Goal: Transaction & Acquisition: Obtain resource

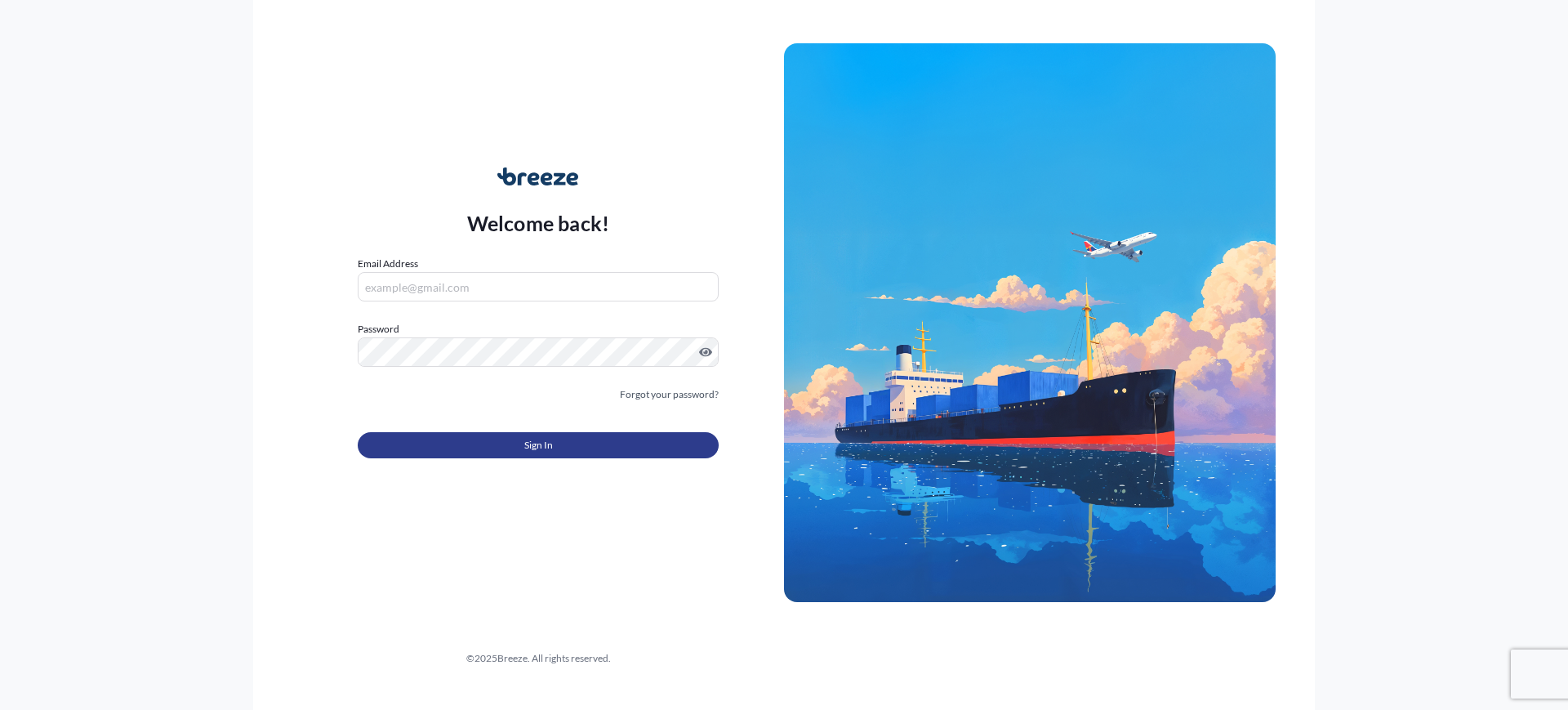
type input "[EMAIL_ADDRESS][DOMAIN_NAME]"
click at [472, 446] on button "Sign In" at bounding box center [538, 445] width 361 height 26
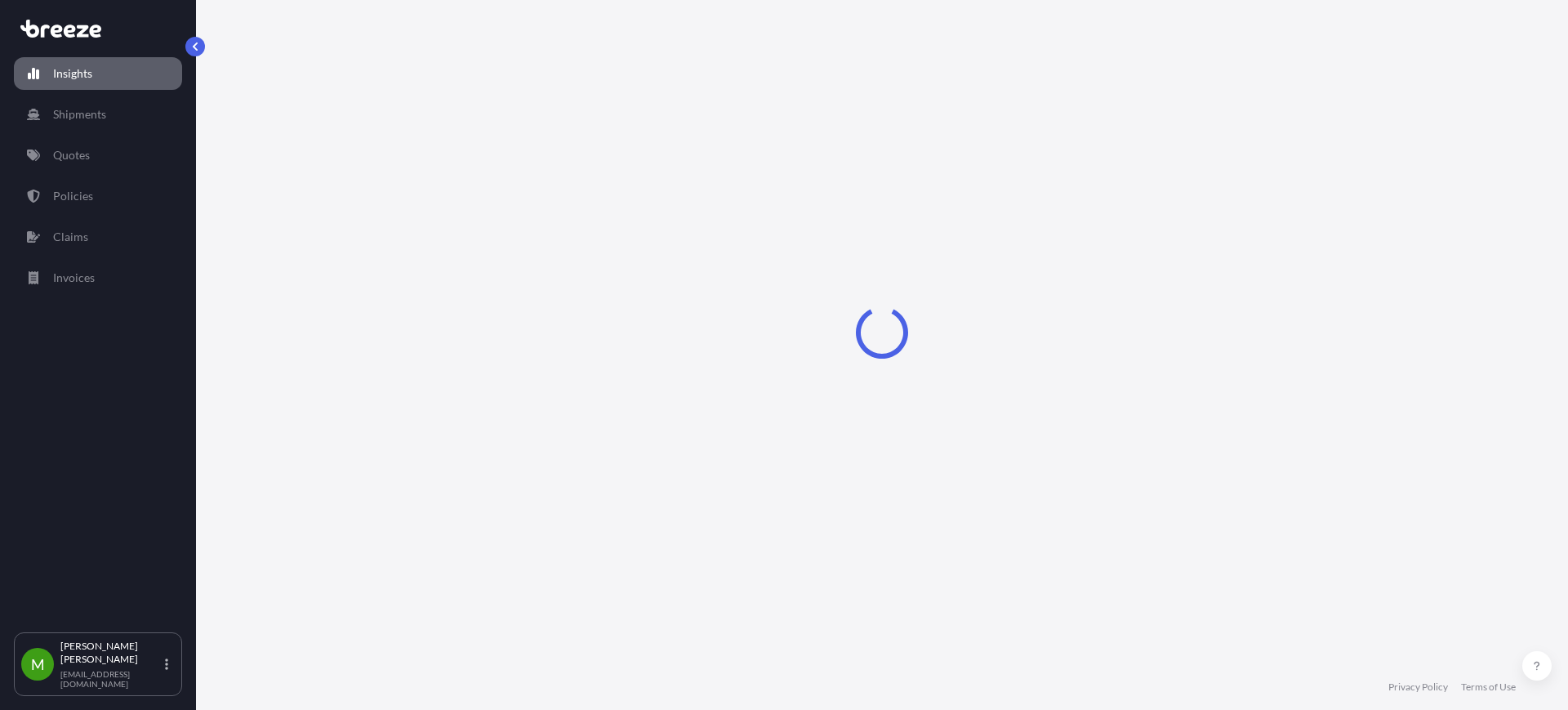
select select "2025"
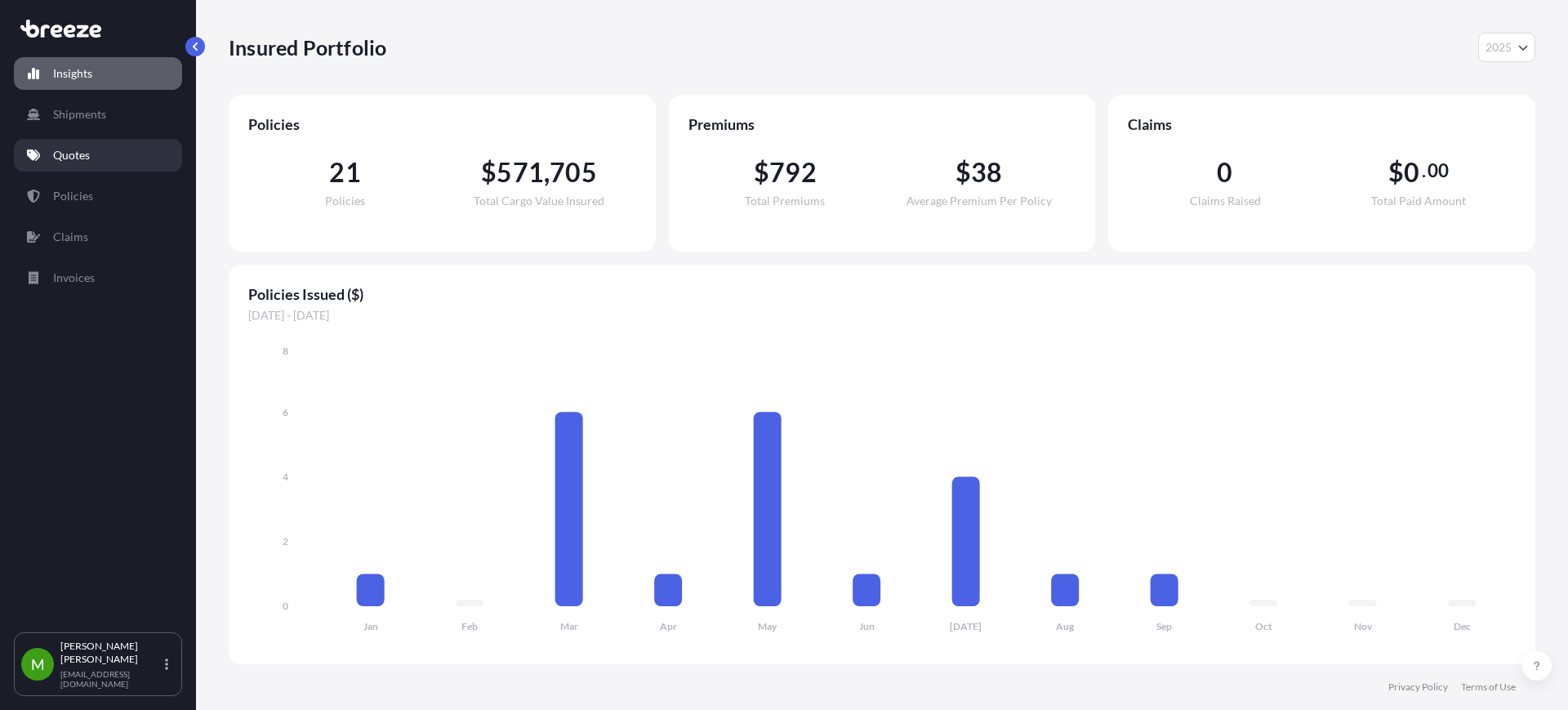
click at [66, 165] on link "Quotes" at bounding box center [98, 155] width 168 height 32
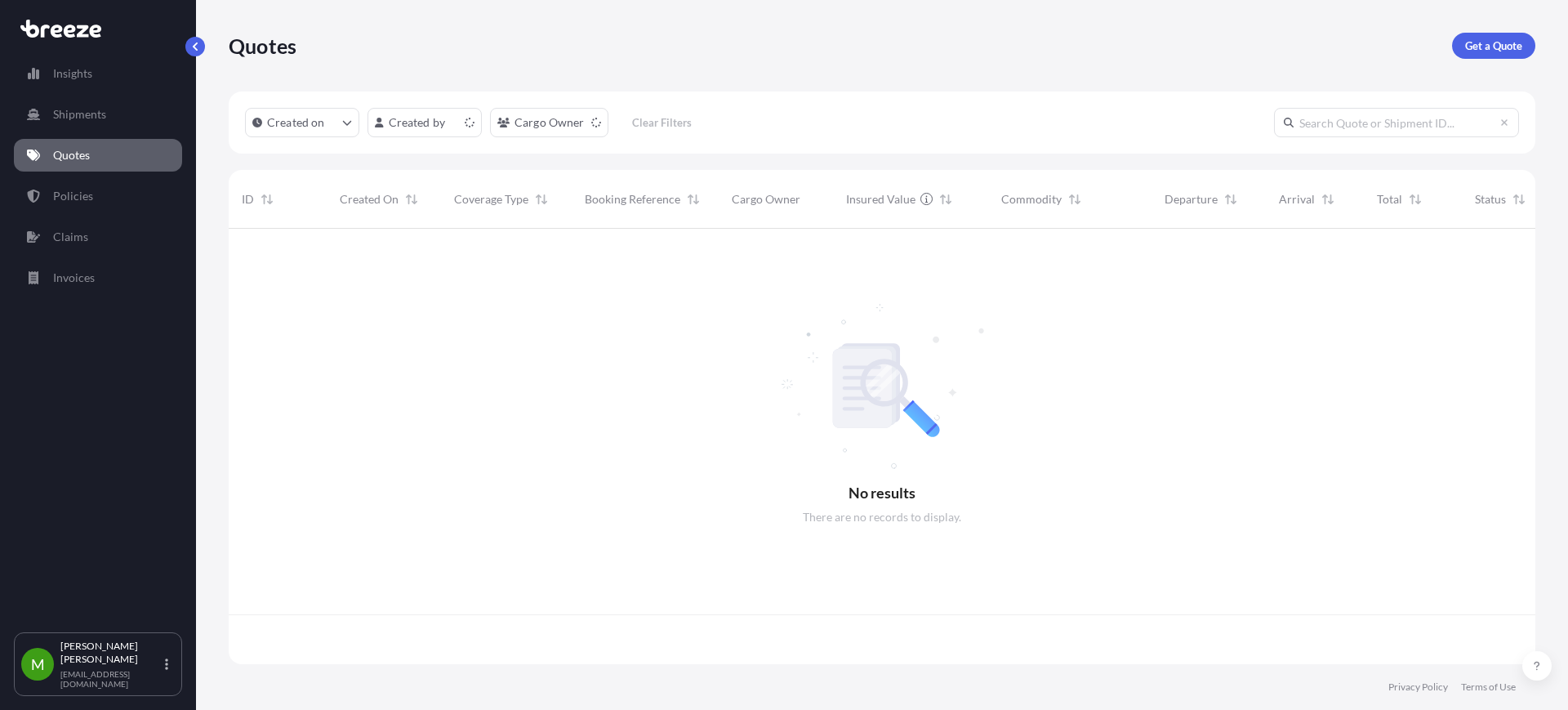
scroll to position [429, 1292]
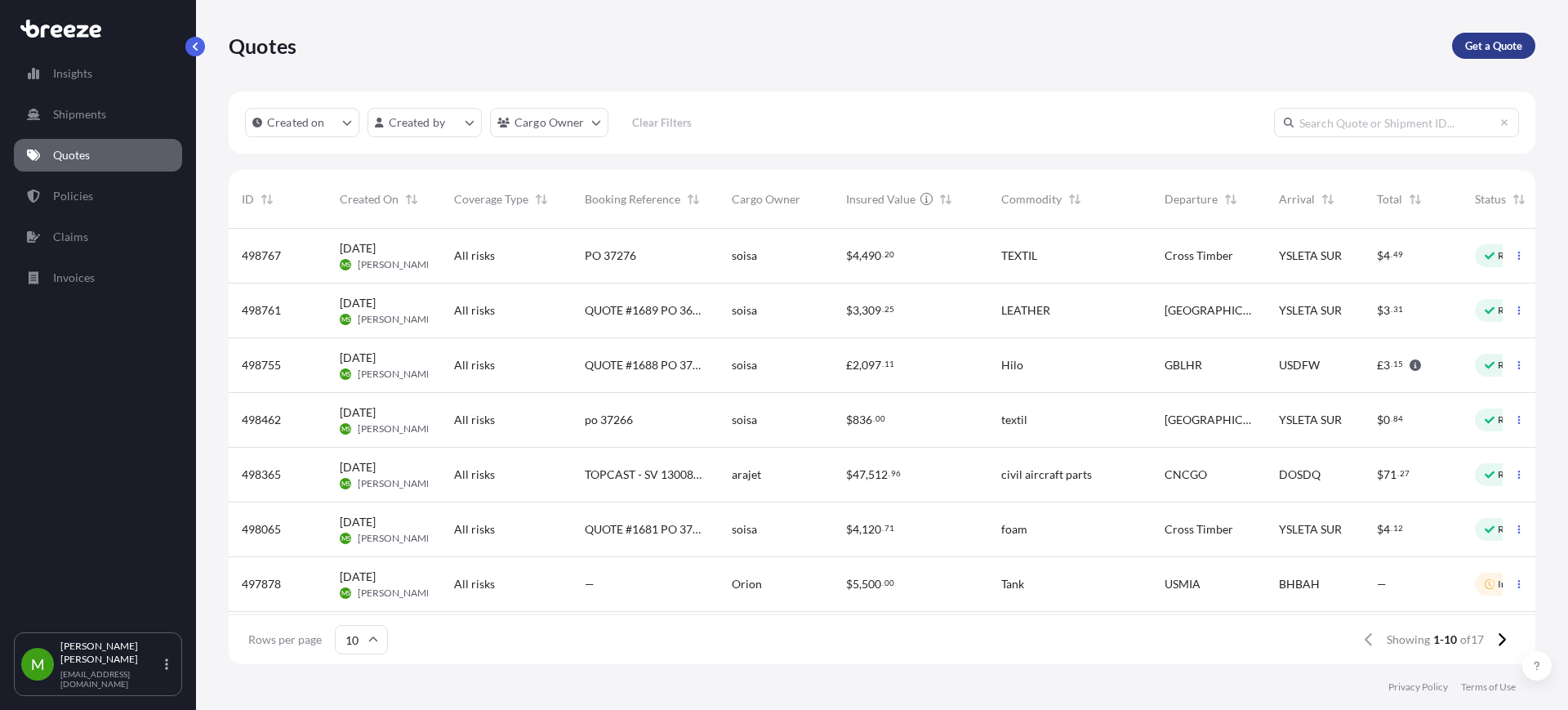
click at [1487, 49] on p "Get a Quote" at bounding box center [1494, 46] width 57 height 17
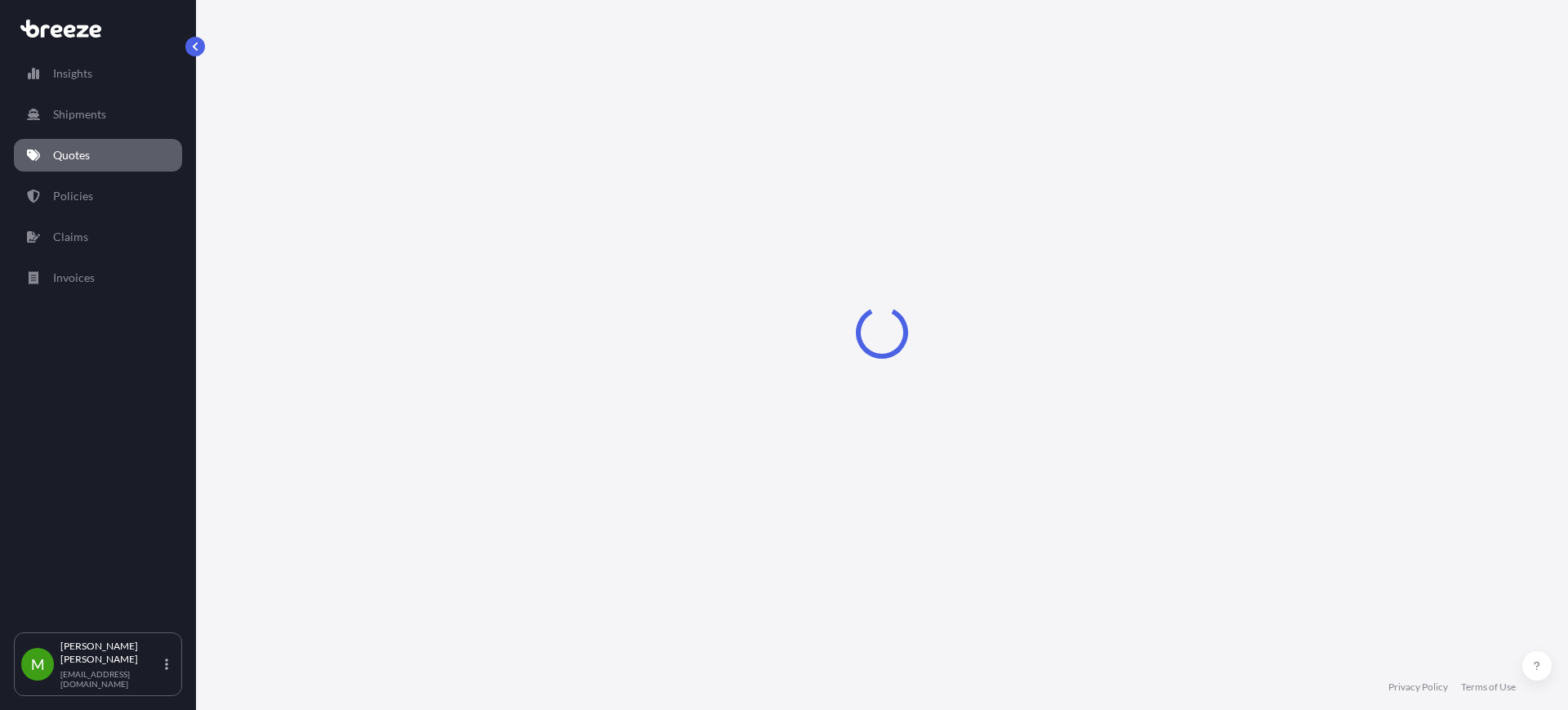
select select "Sea"
select select "1"
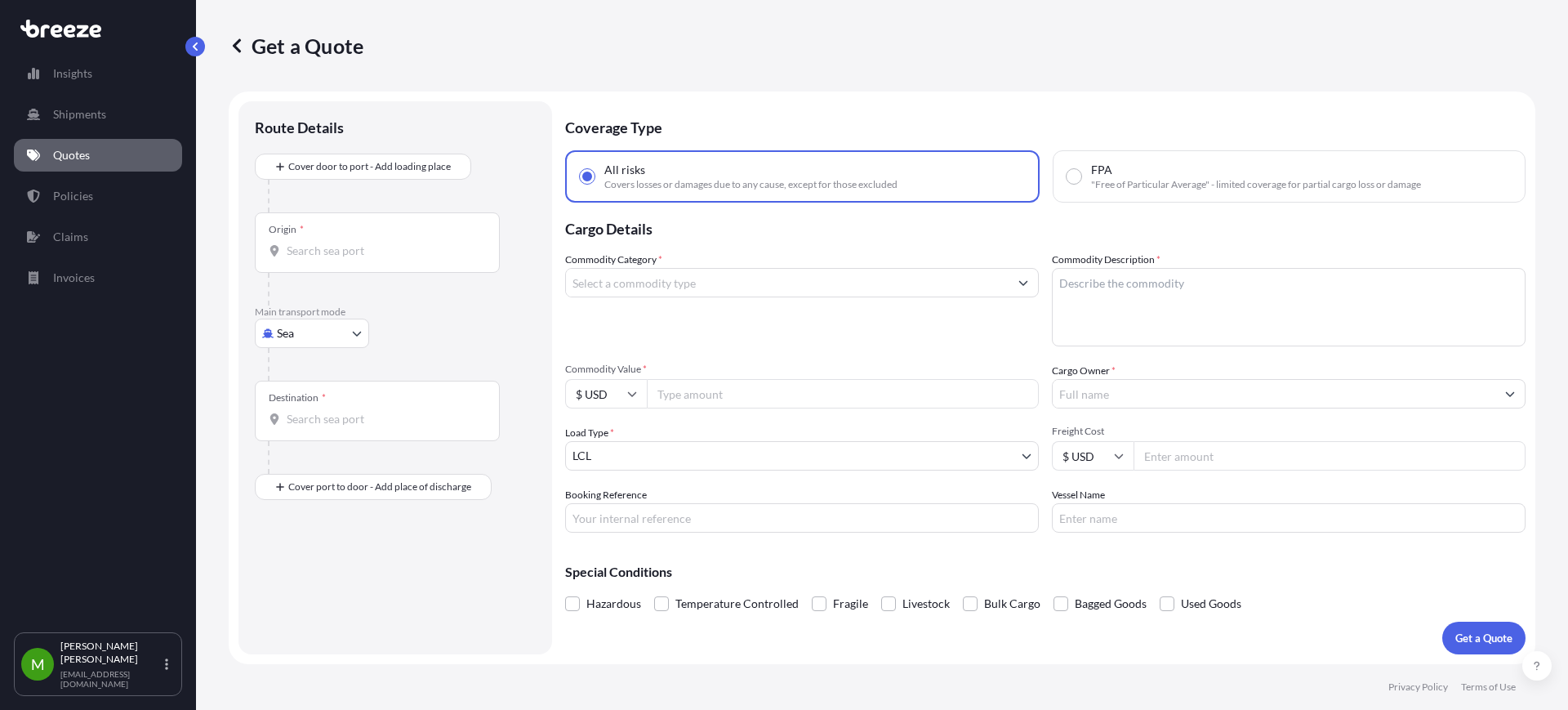
click at [276, 330] on body "Insights Shipments Quotes Policies Claims Invoices M [PERSON_NAME] [EMAIL_ADDRE…" at bounding box center [784, 355] width 1568 height 710
click at [286, 427] on span "Road" at bounding box center [300, 434] width 26 height 17
select select "Road"
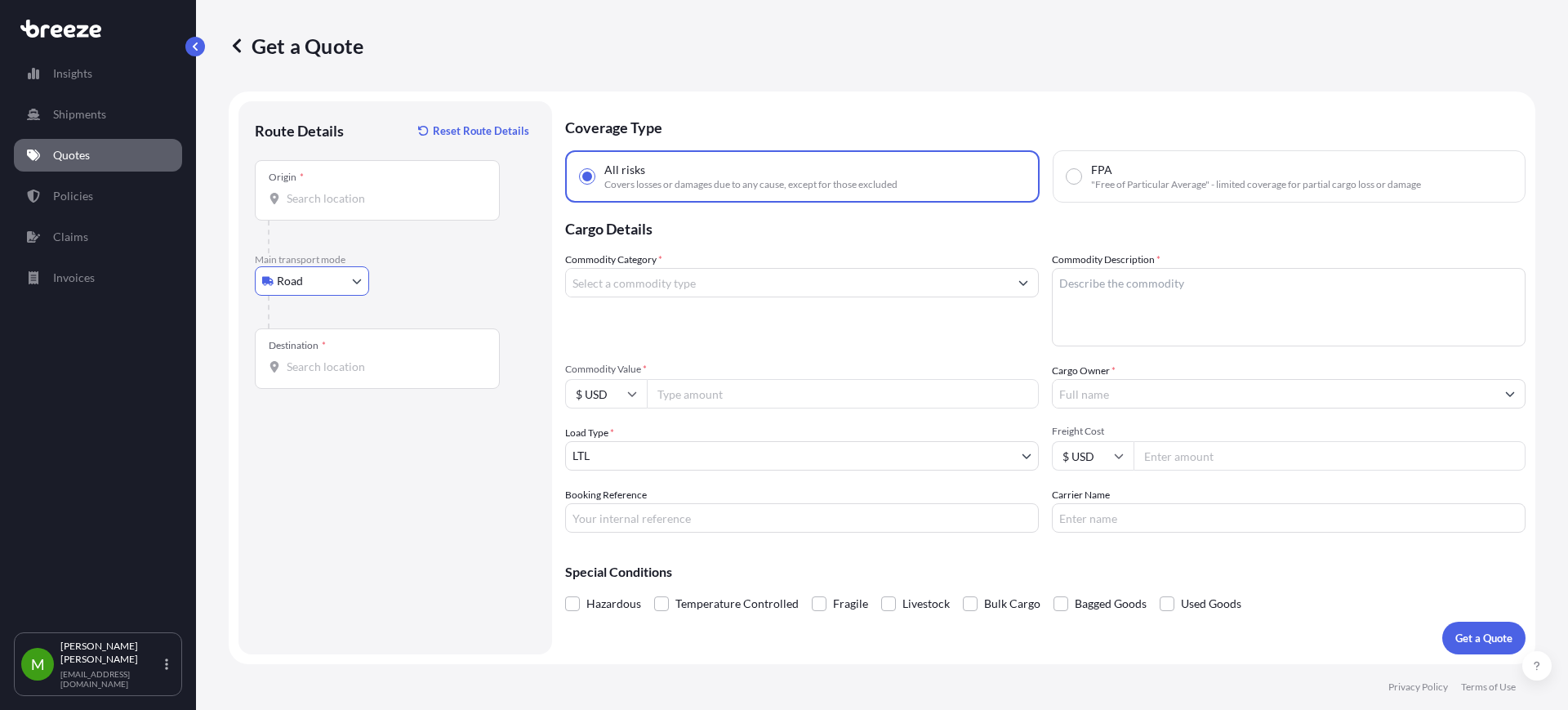
click at [345, 205] on input "Origin *" at bounding box center [383, 199] width 193 height 17
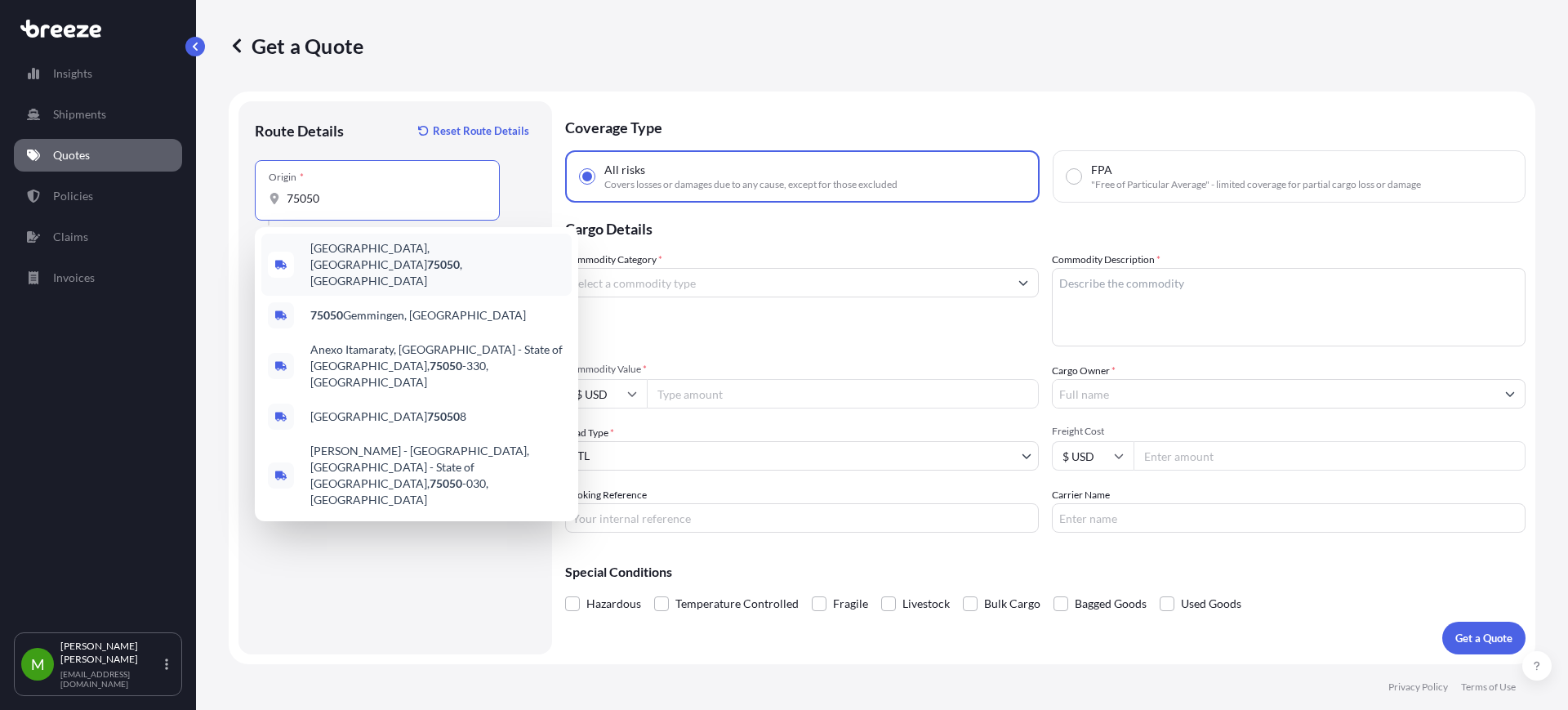
click at [383, 259] on span "[GEOGRAPHIC_DATA] , [GEOGRAPHIC_DATA]" at bounding box center [438, 264] width 255 height 49
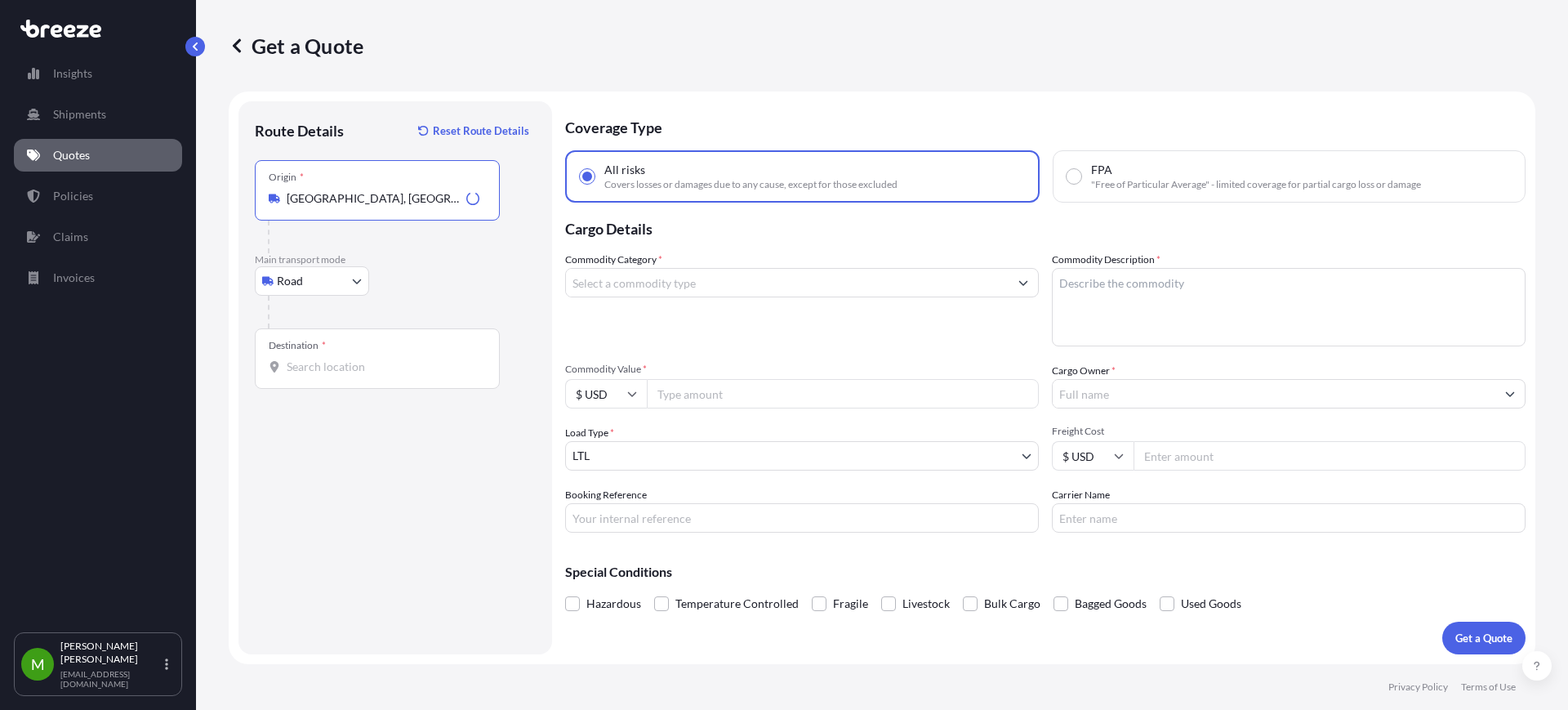
type input "[GEOGRAPHIC_DATA], [GEOGRAPHIC_DATA]"
click at [329, 354] on div "Destination *" at bounding box center [377, 358] width 245 height 60
click at [329, 358] on input "Destination *" at bounding box center [383, 367] width 193 height 17
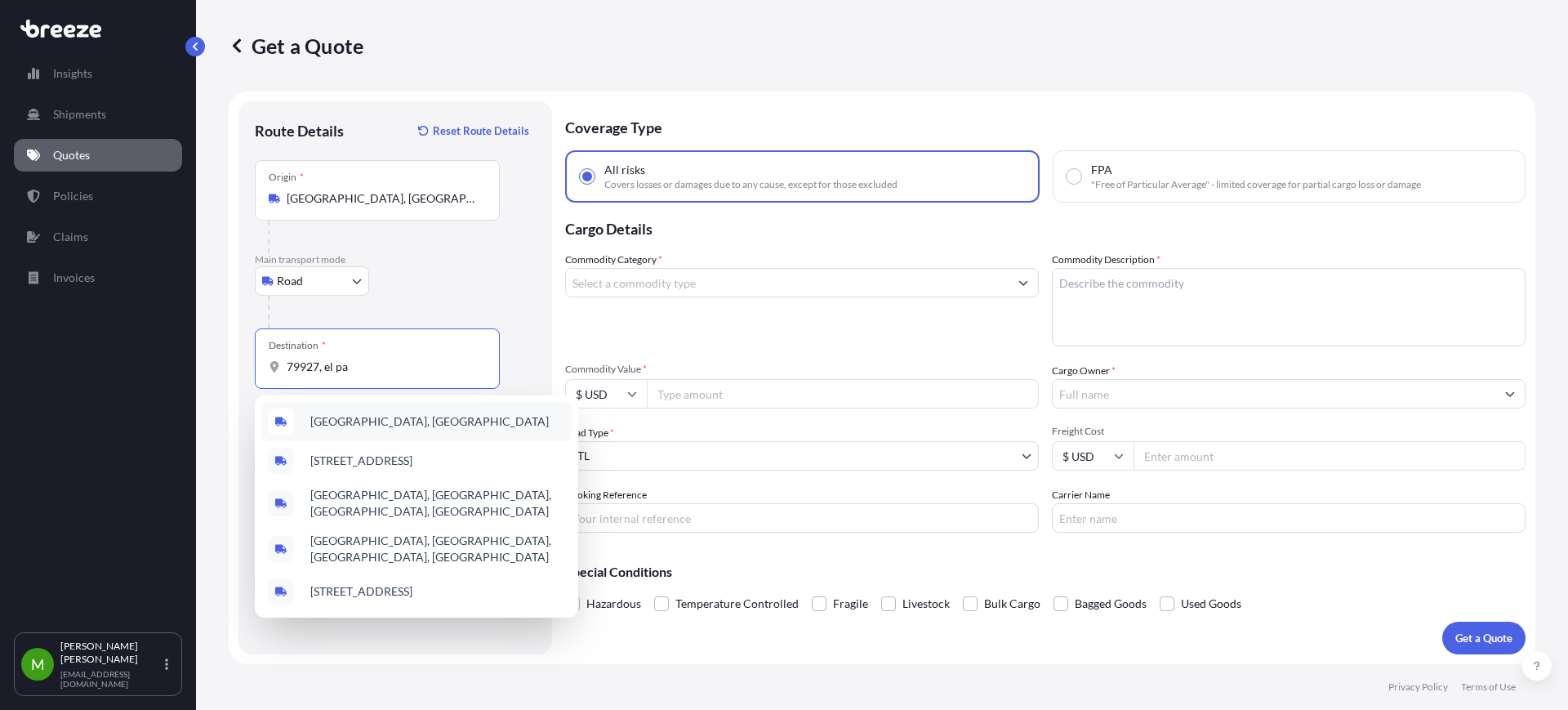
click at [415, 431] on div "[GEOGRAPHIC_DATA], [GEOGRAPHIC_DATA]" at bounding box center [416, 421] width 310 height 39
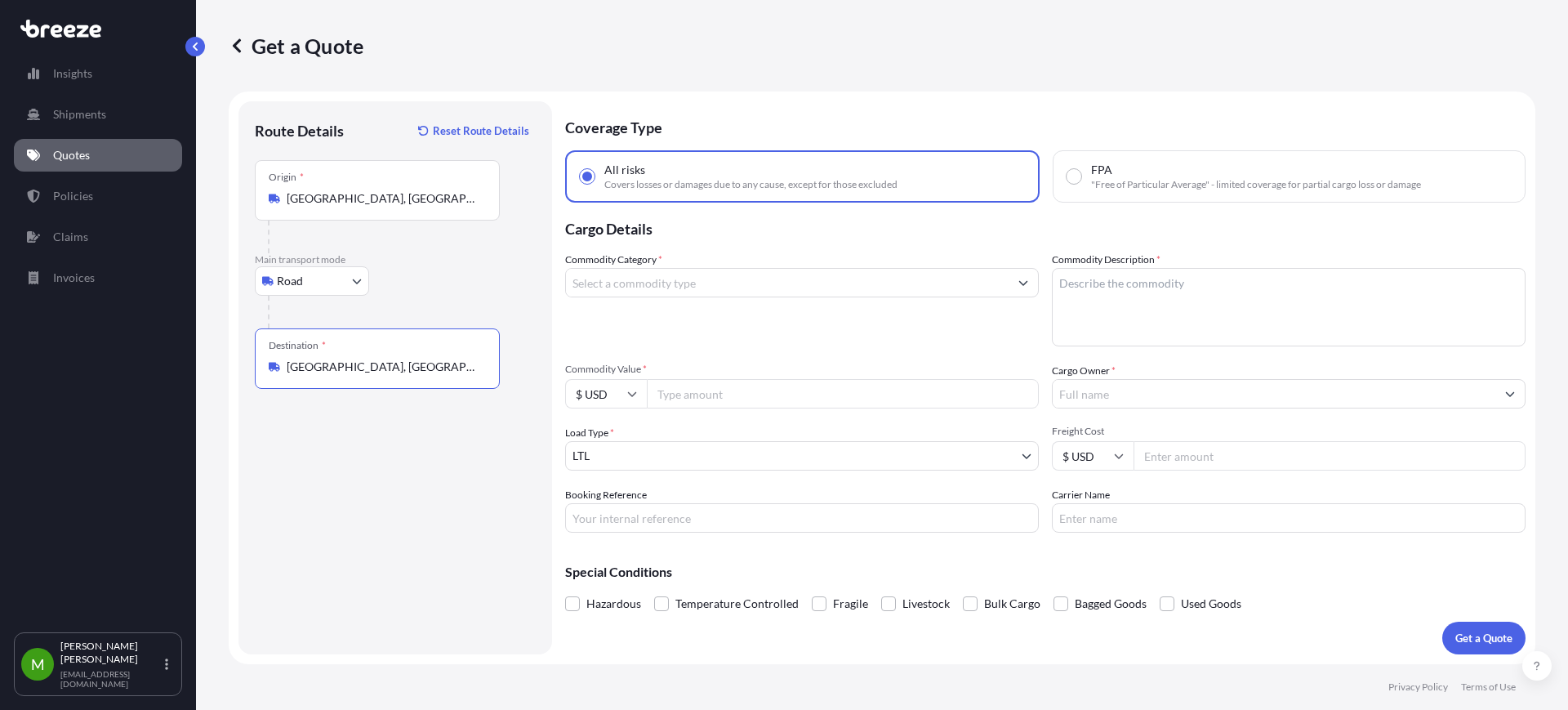
type input "[GEOGRAPHIC_DATA], [GEOGRAPHIC_DATA]"
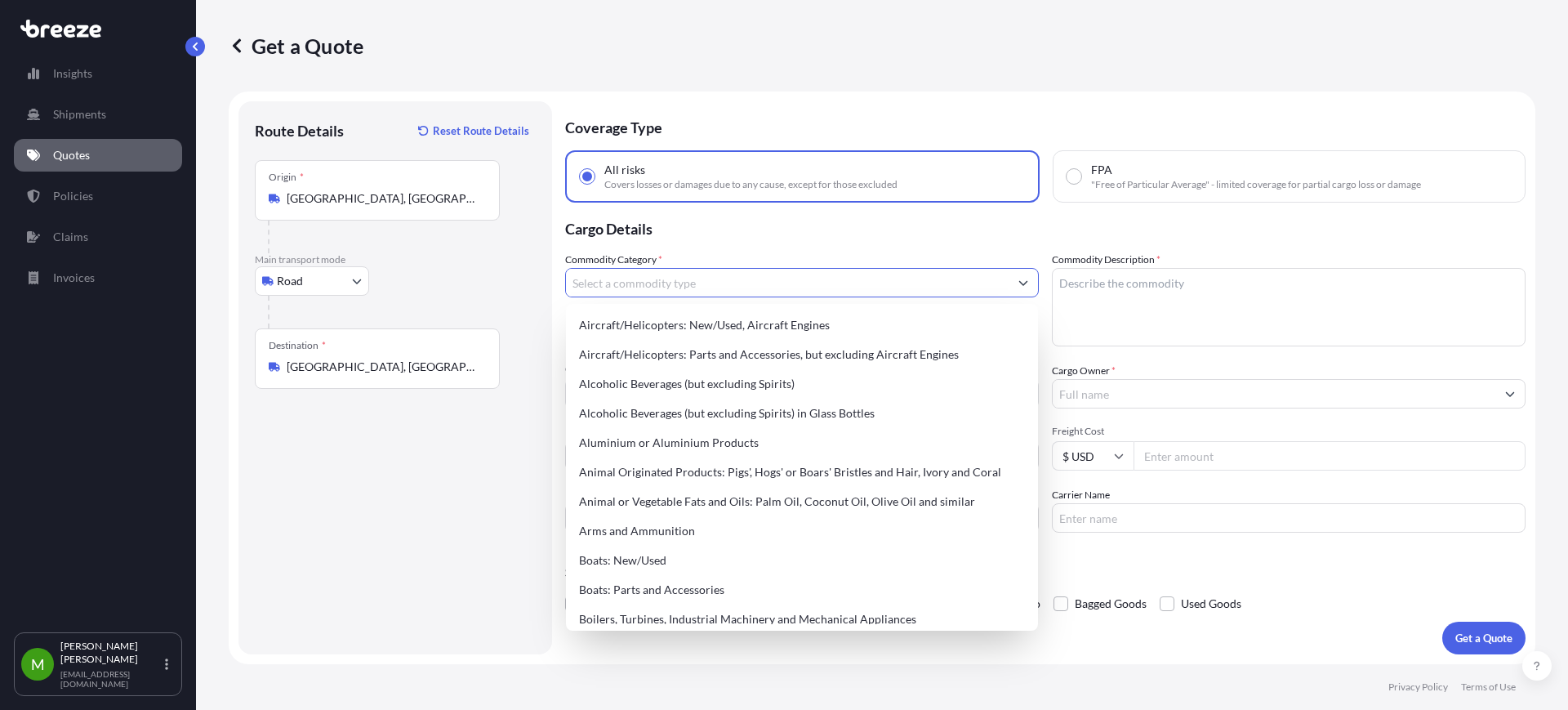
click at [806, 288] on input "Commodity Category *" at bounding box center [787, 283] width 443 height 30
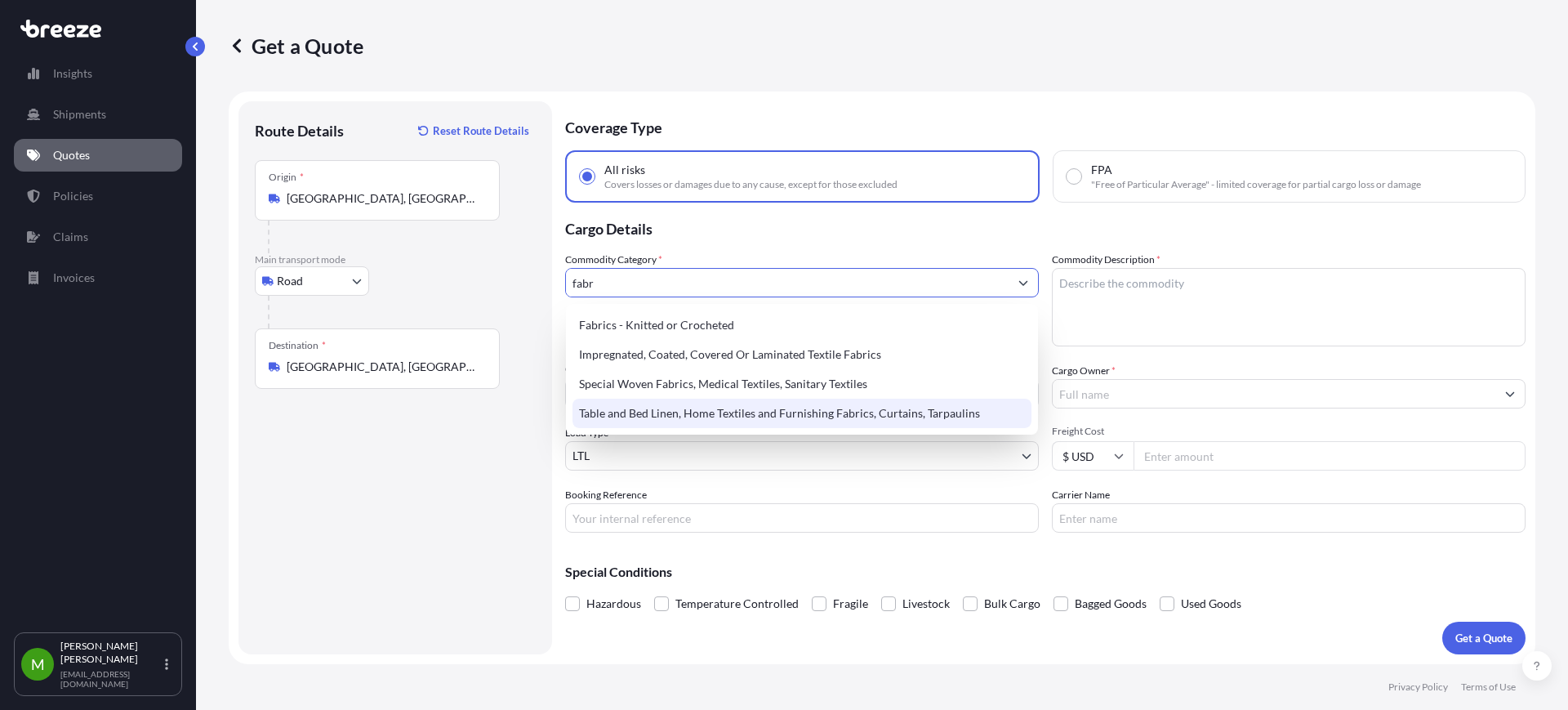
click at [787, 420] on div "Table and Bed Linen, Home Textiles and Furnishing Fabrics, Curtains, Tarpaulins" at bounding box center [802, 414] width 459 height 30
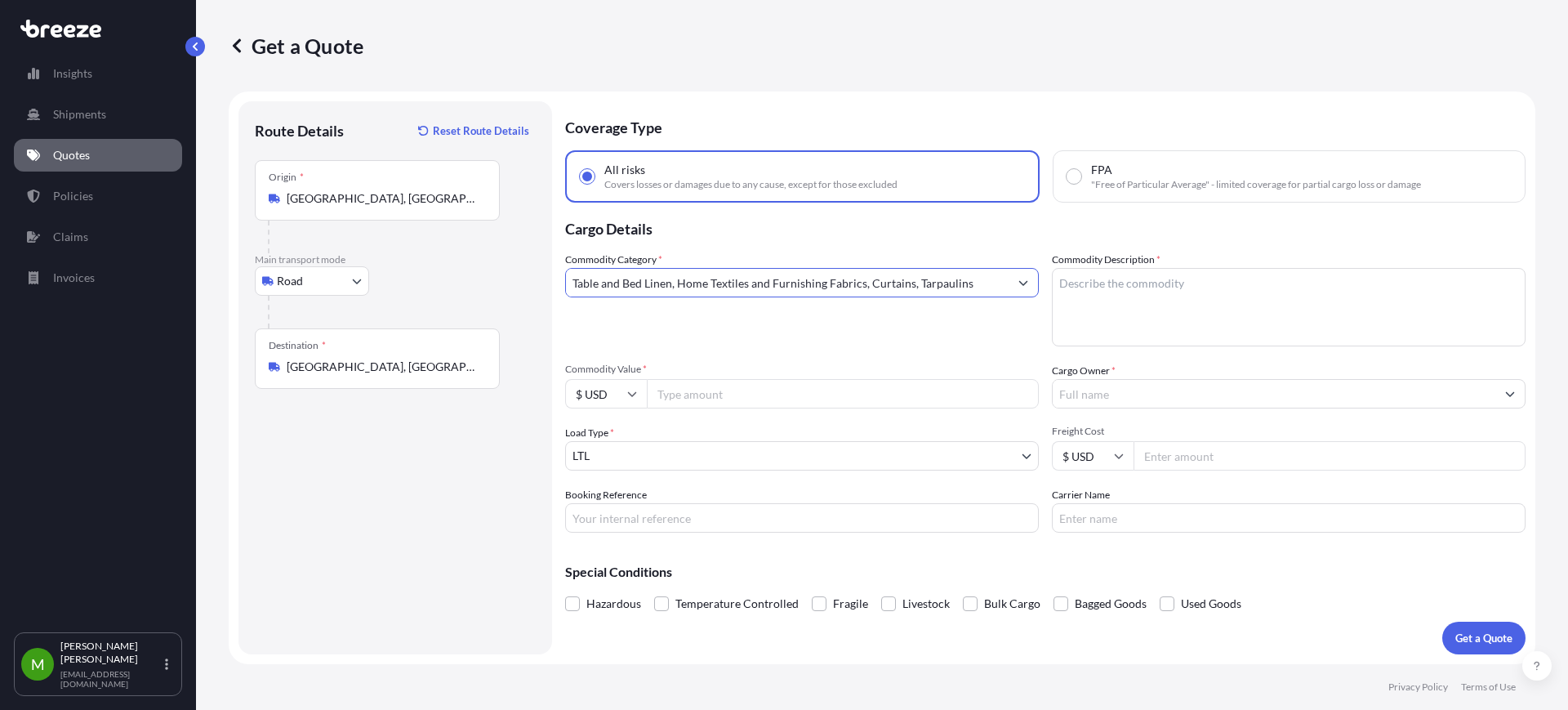
type input "Table and Bed Linen, Home Textiles and Furnishing Fabrics, Curtains, Tarpaulins"
click at [1086, 295] on textarea "Commodity Description *" at bounding box center [1289, 307] width 474 height 79
type textarea "leather"
click at [1182, 453] on input "Freight Cost" at bounding box center [1330, 456] width 392 height 30
click at [747, 390] on input "Commodity Value *" at bounding box center [843, 394] width 392 height 30
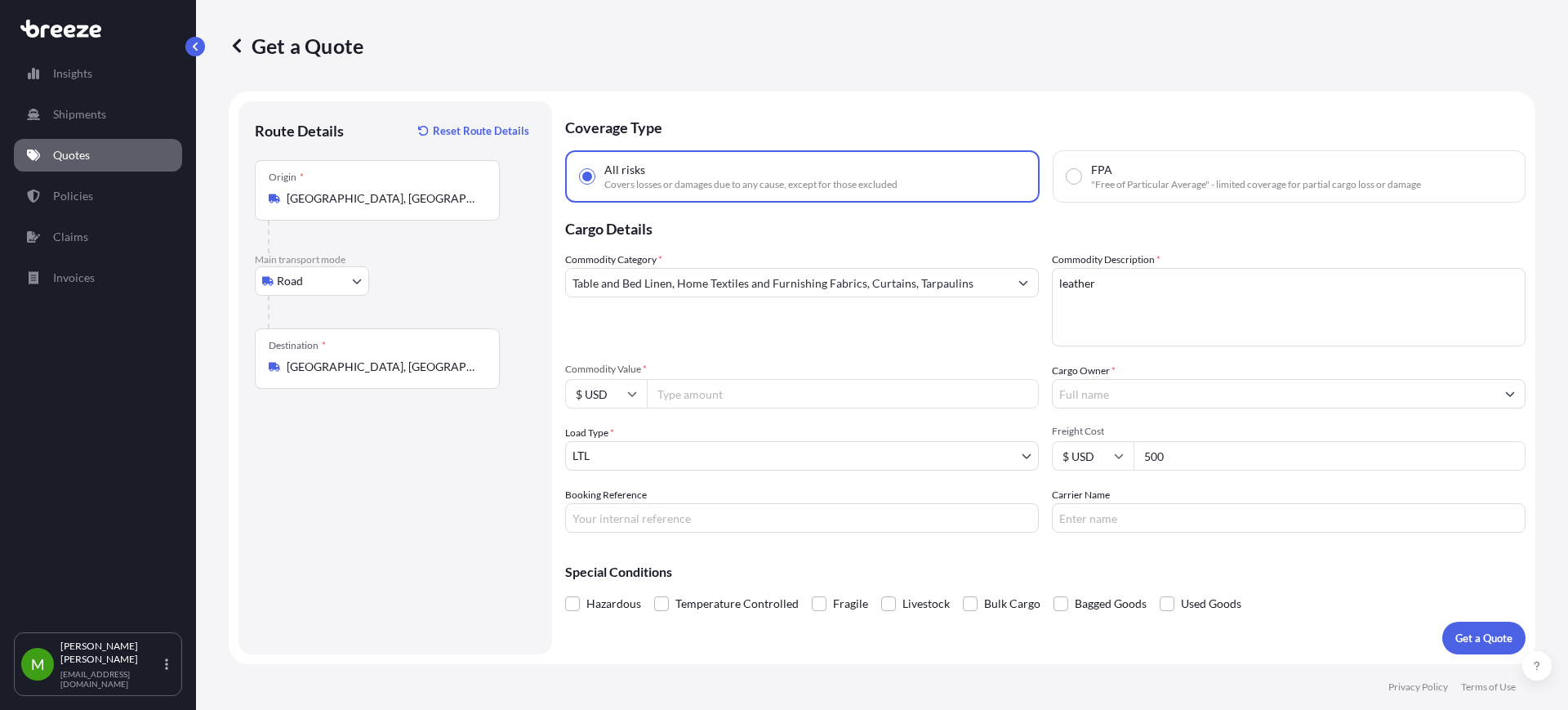
drag, startPoint x: 1175, startPoint y: 456, endPoint x: 1075, endPoint y: 455, distance: 100.0
click at [1075, 455] on div "$ USD 500" at bounding box center [1289, 456] width 474 height 30
type input "600"
click at [759, 402] on input "Commodity Value *" at bounding box center [843, 394] width 392 height 30
type input "24990"
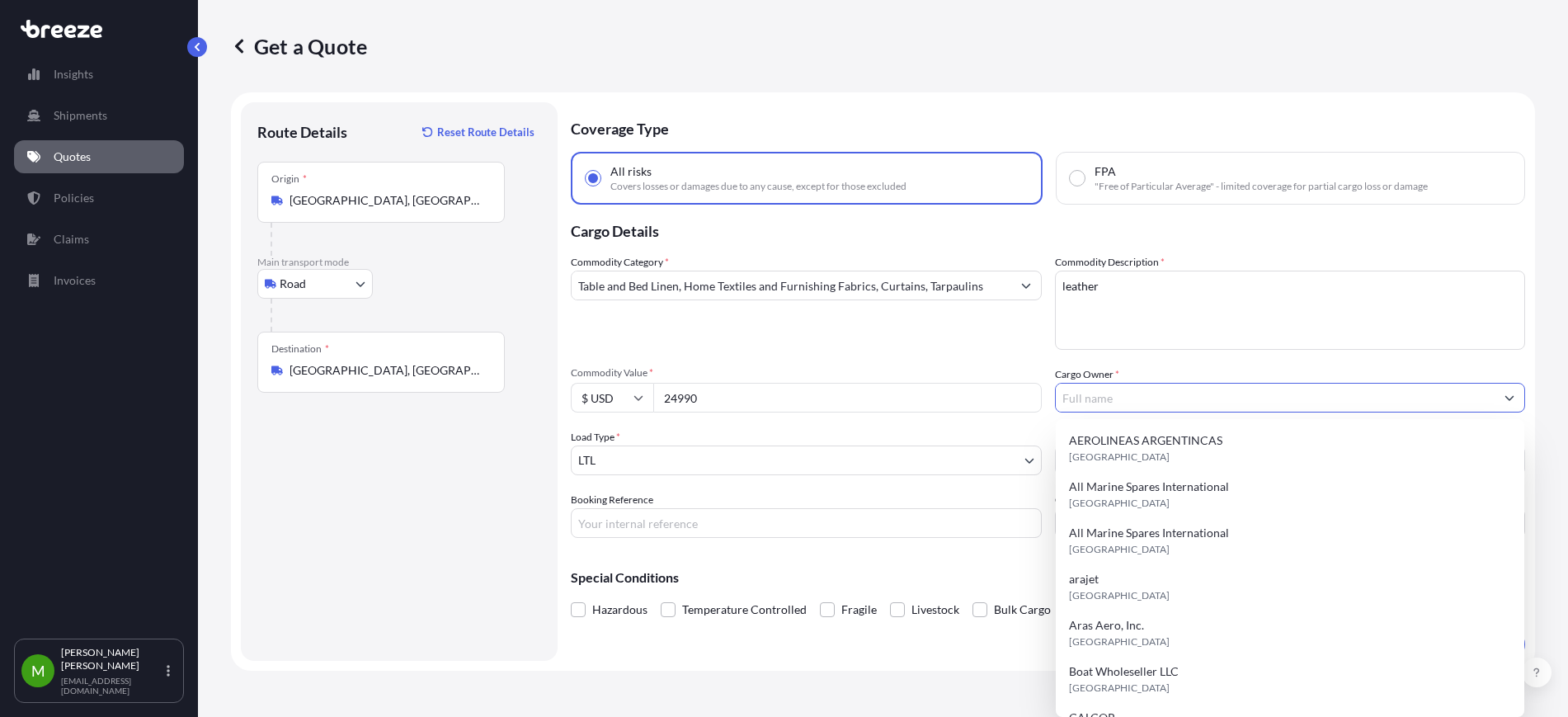
click at [1185, 403] on input "Cargo Owner *" at bounding box center [1276, 398] width 439 height 30
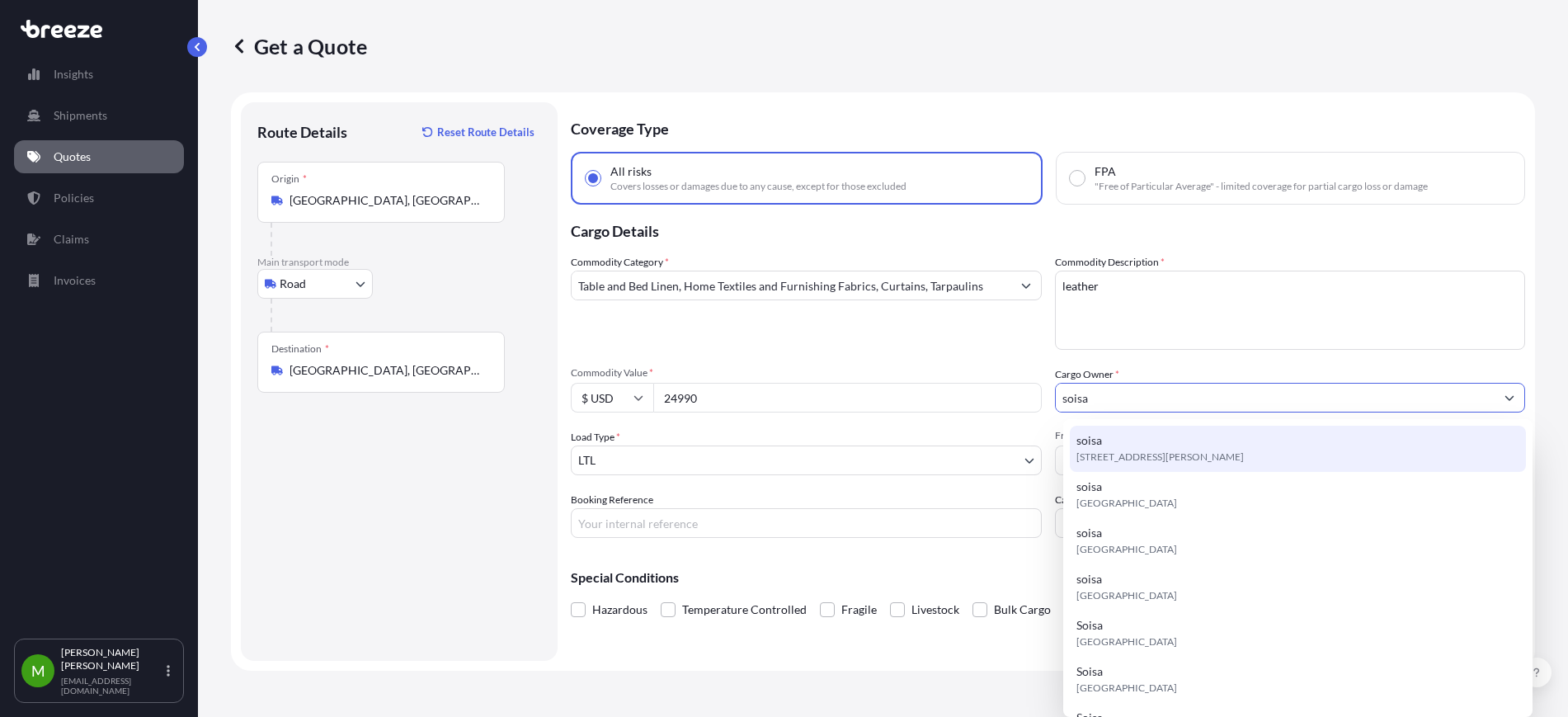
click at [1133, 449] on span "[STREET_ADDRESS][PERSON_NAME]" at bounding box center [1160, 457] width 167 height 17
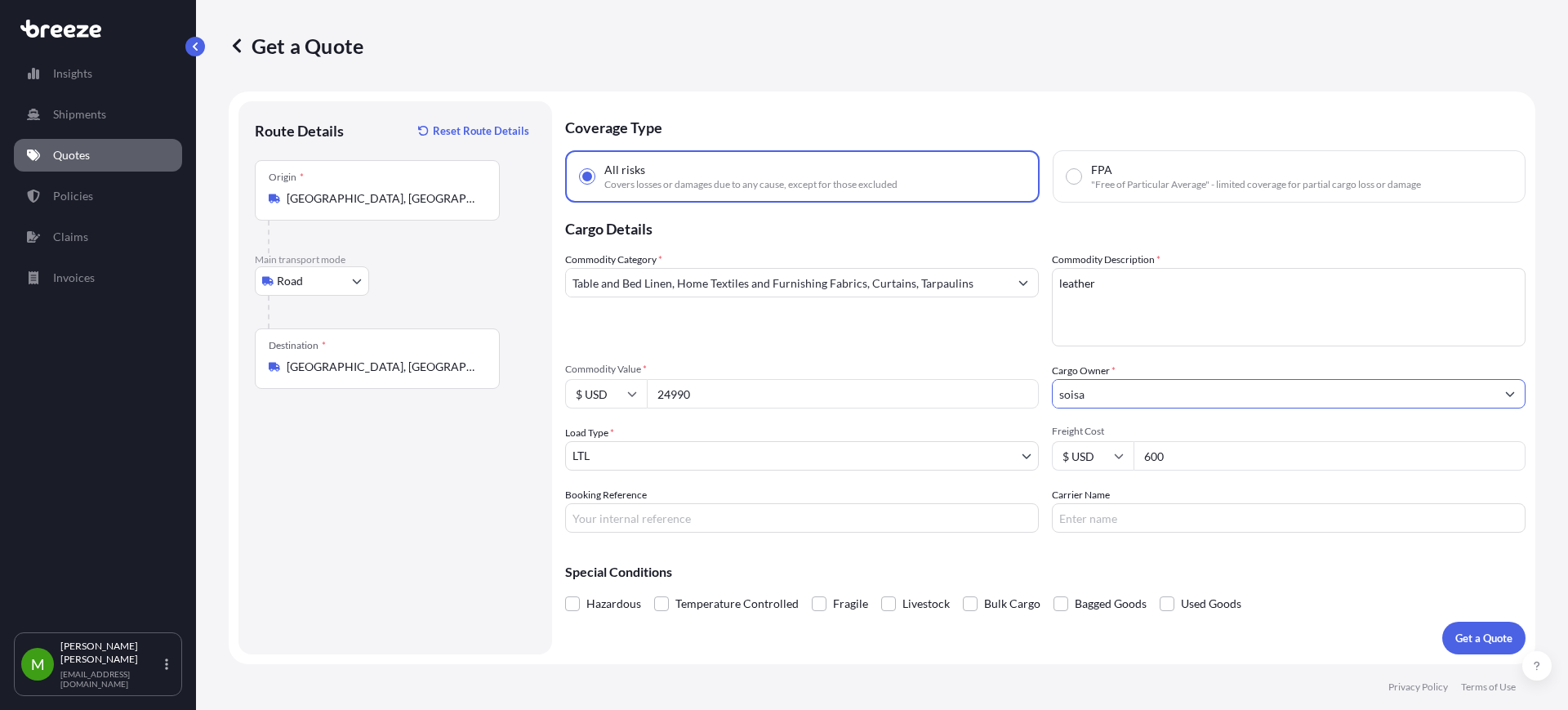
type input "soisa"
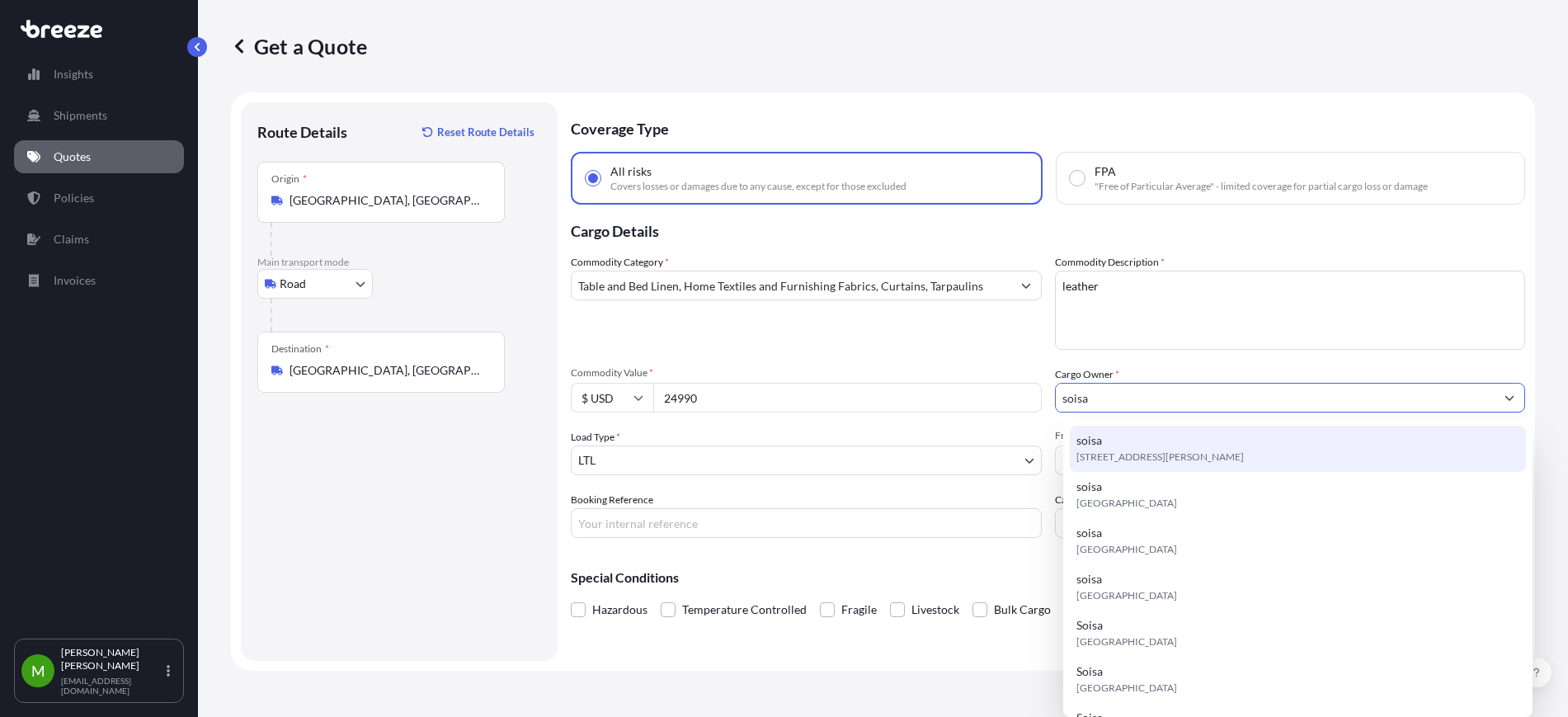
click at [1123, 444] on div "soisa [STREET_ADDRESS][PERSON_NAME]" at bounding box center [1297, 448] width 456 height 46
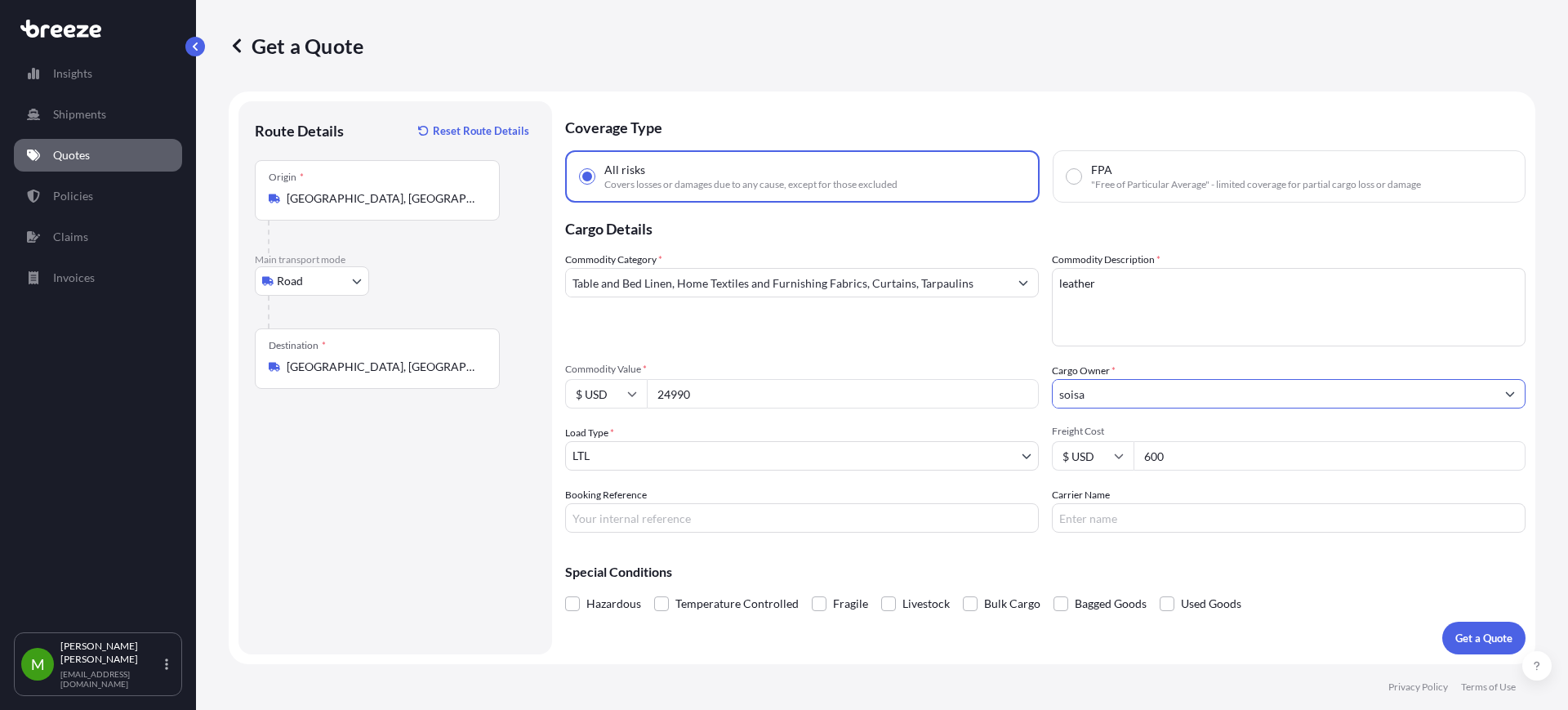
click at [688, 520] on input "Booking Reference" at bounding box center [802, 518] width 474 height 30
paste input "QUOTE #1693 PO 36355, 36775, 36356"
type input "QUOTE #1693 PO 36355, 36775, 36356"
click at [1489, 630] on p "Get a Quote" at bounding box center [1484, 638] width 57 height 17
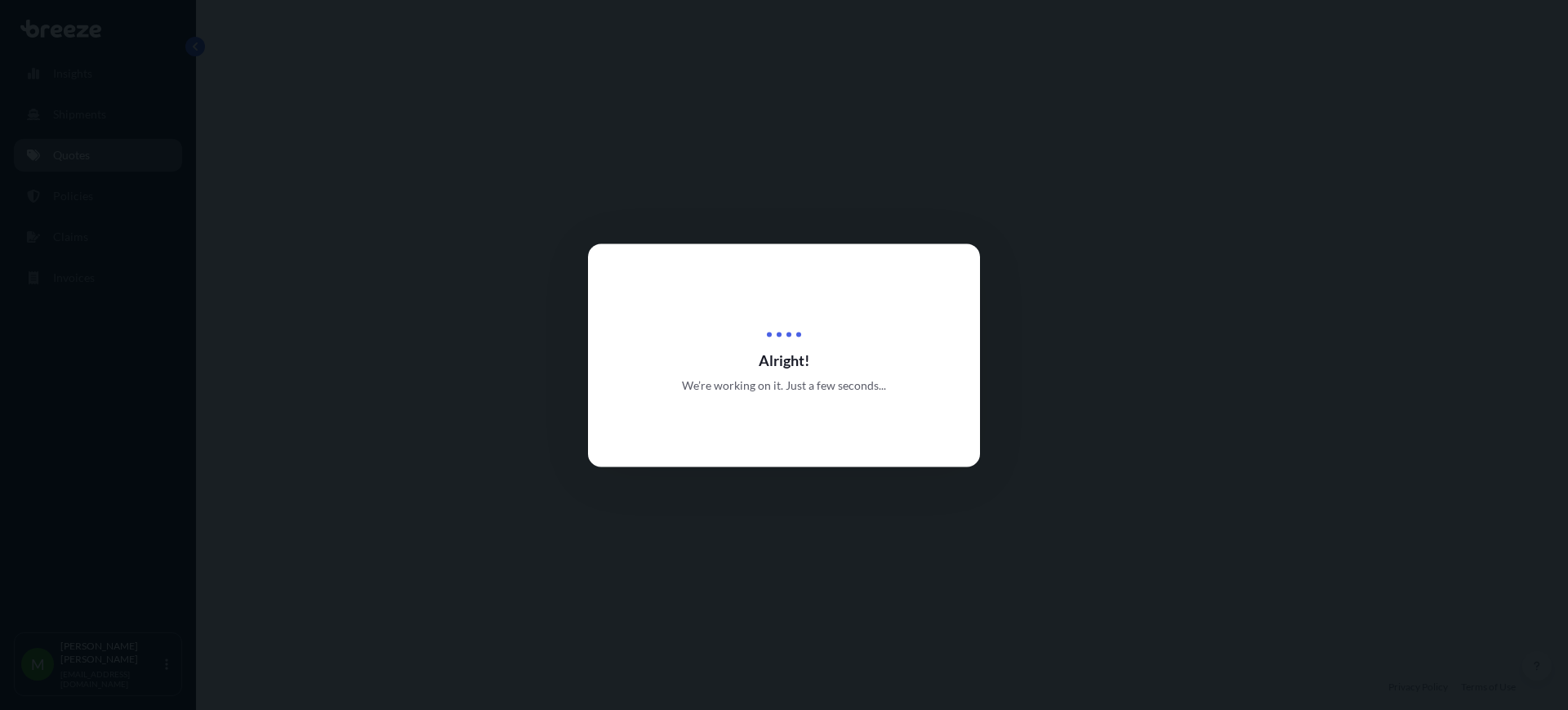
select select "Road"
select select "1"
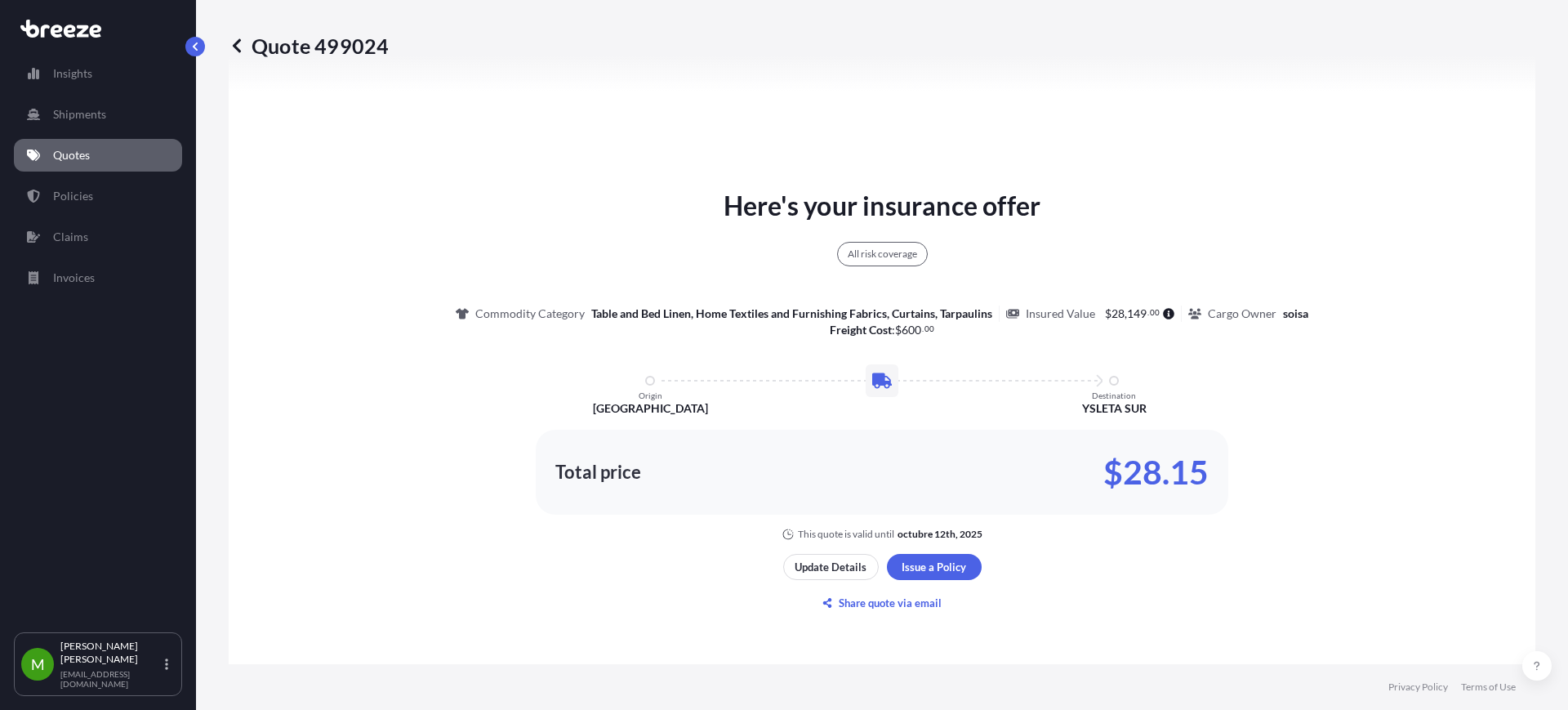
scroll to position [798, 0]
